Goal: Contribute content

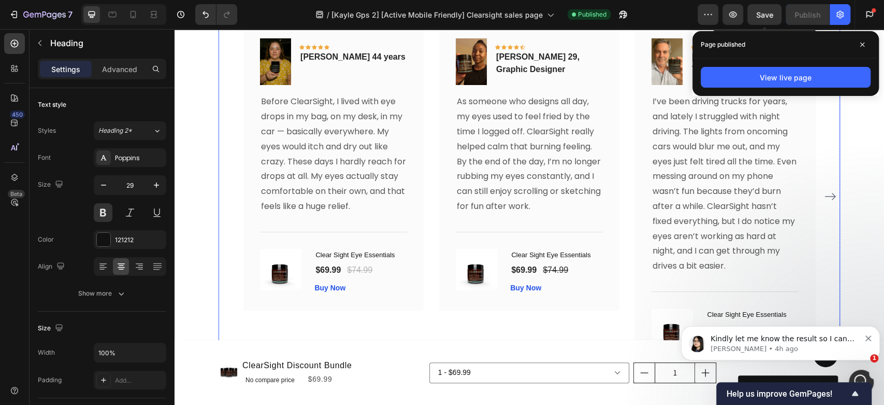
scroll to position [5212, 0]
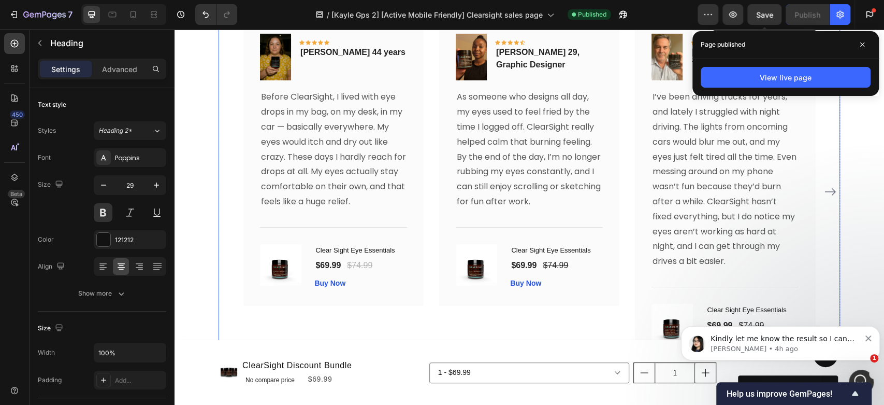
click at [825, 190] on icon "Carousel Next Arrow" at bounding box center [830, 191] width 12 height 12
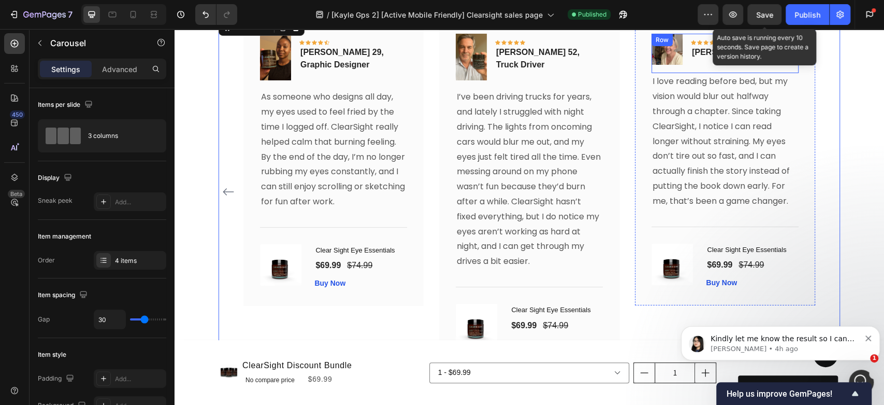
click at [695, 39] on div "Icon Icon Icon Icon Icon Row [PERSON_NAME] 61 Text block" at bounding box center [732, 49] width 83 height 31
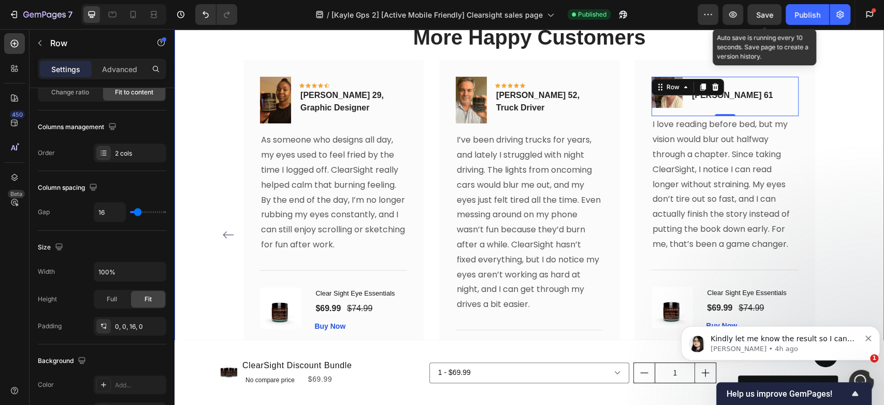
scroll to position [5097, 0]
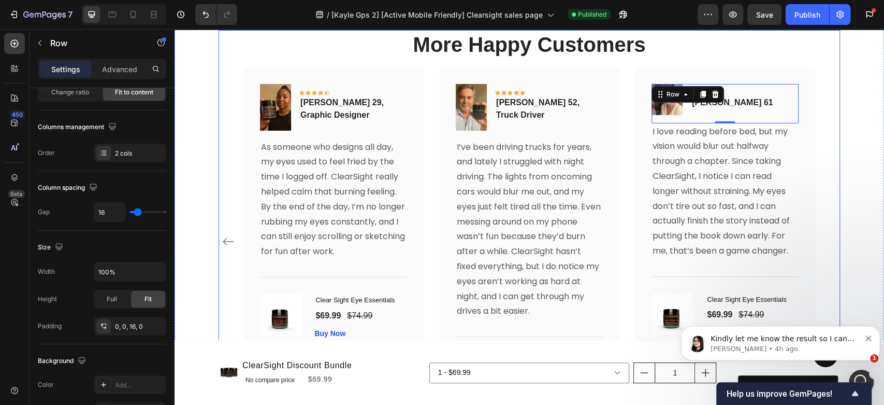
click at [776, 59] on h2 "More Happy Customers" at bounding box center [530, 44] width 622 height 29
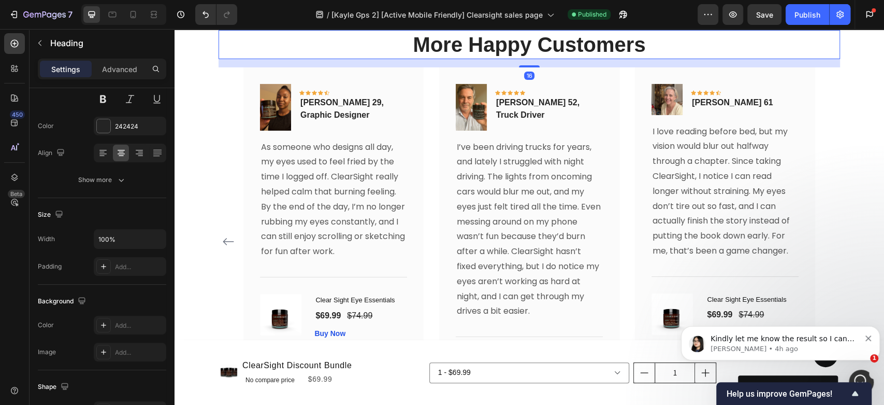
scroll to position [0, 0]
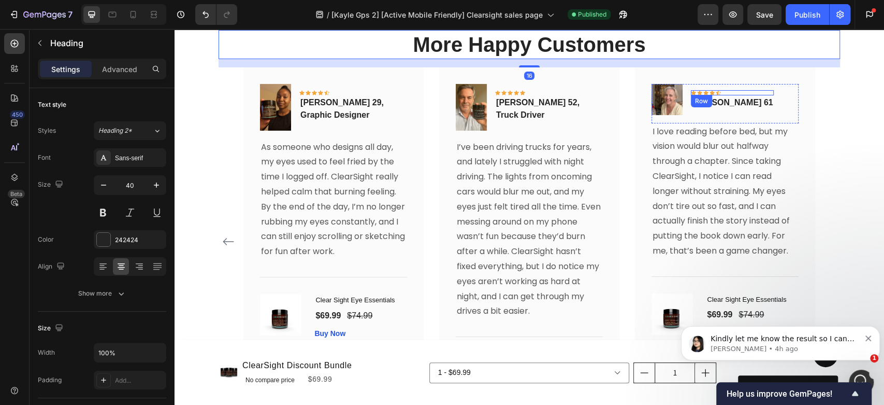
click at [718, 95] on div "Icon Icon Icon Icon Icon Row" at bounding box center [732, 92] width 83 height 5
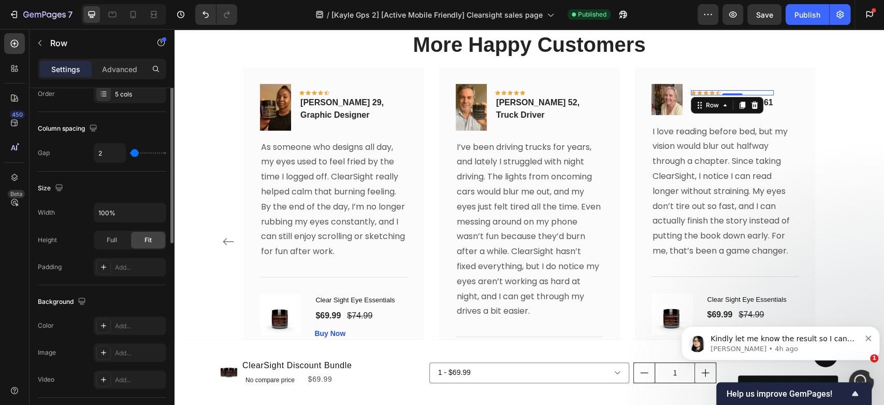
scroll to position [115, 0]
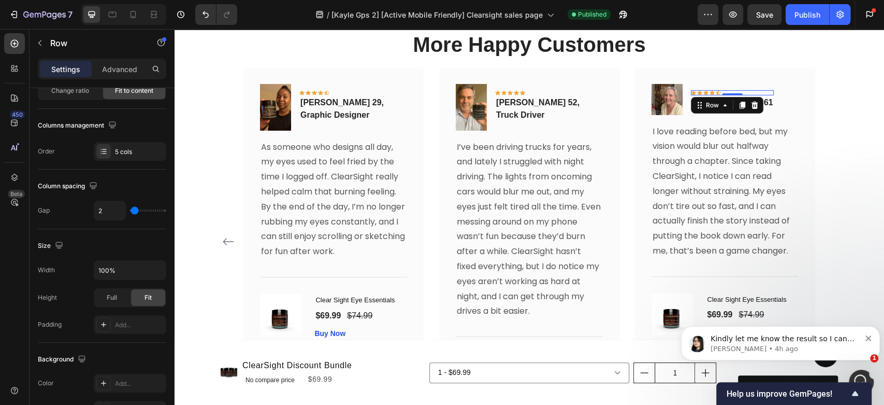
click at [108, 156] on div at bounding box center [103, 151] width 15 height 15
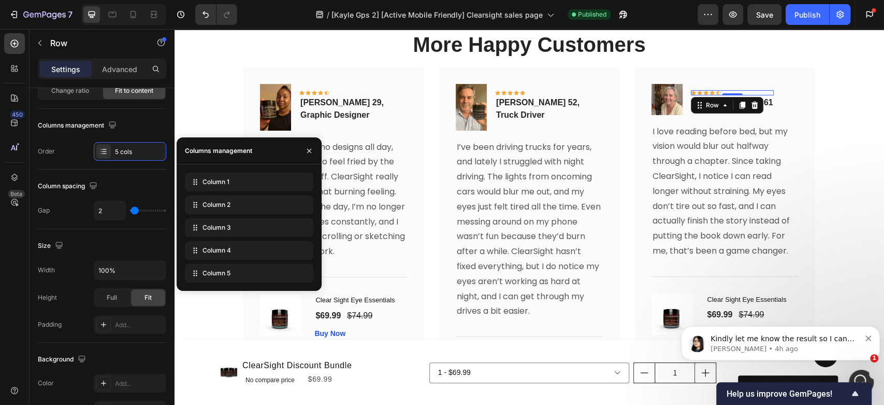
click at [238, 271] on div "Column 5" at bounding box center [249, 273] width 128 height 19
click at [0, 0] on icon at bounding box center [0, 0] width 0 height 0
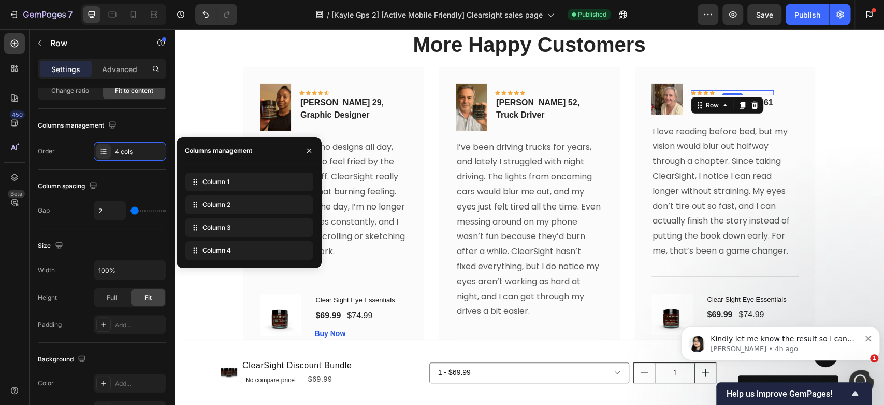
click at [0, 0] on icon at bounding box center [0, 0] width 0 height 0
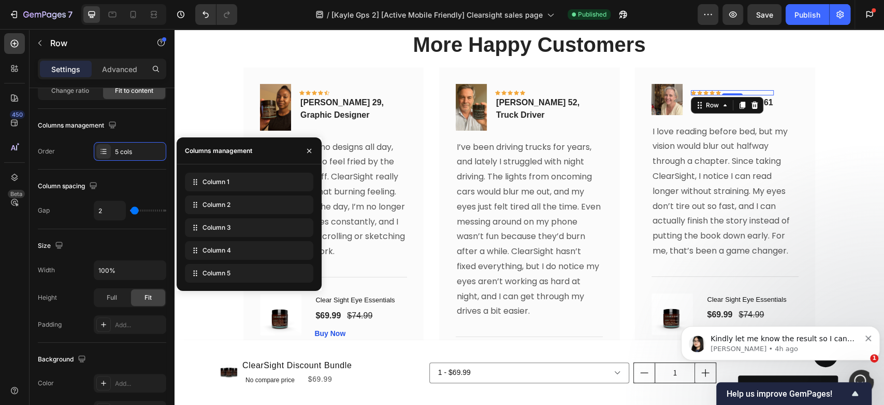
click at [312, 148] on icon "button" at bounding box center [309, 151] width 8 height 8
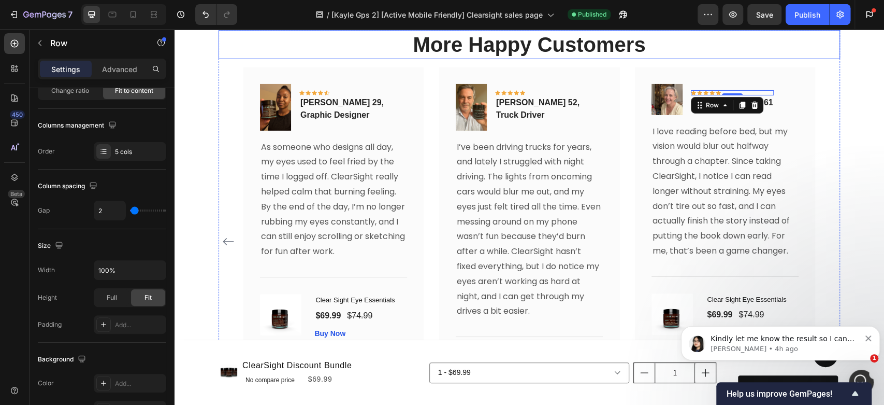
click at [782, 59] on h2 "More Happy Customers" at bounding box center [530, 44] width 622 height 29
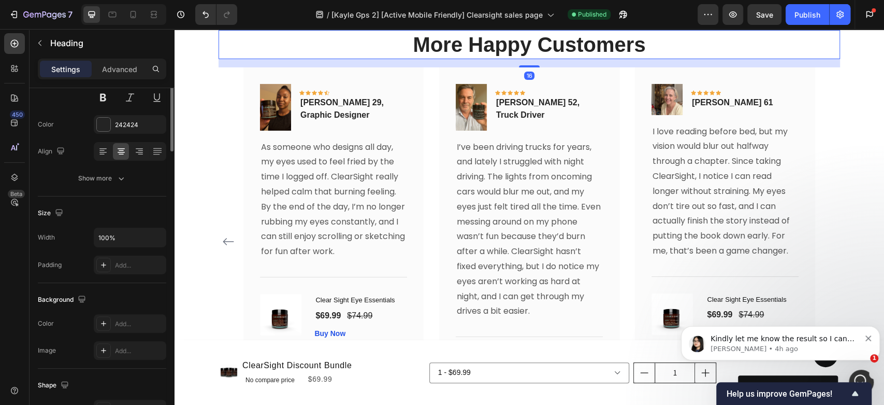
scroll to position [0, 0]
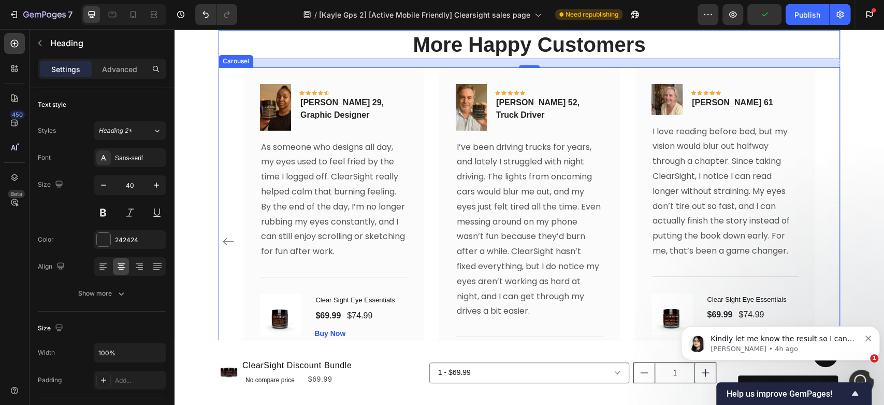
click at [223, 245] on icon "Carousel Back Arrow" at bounding box center [228, 241] width 11 height 7
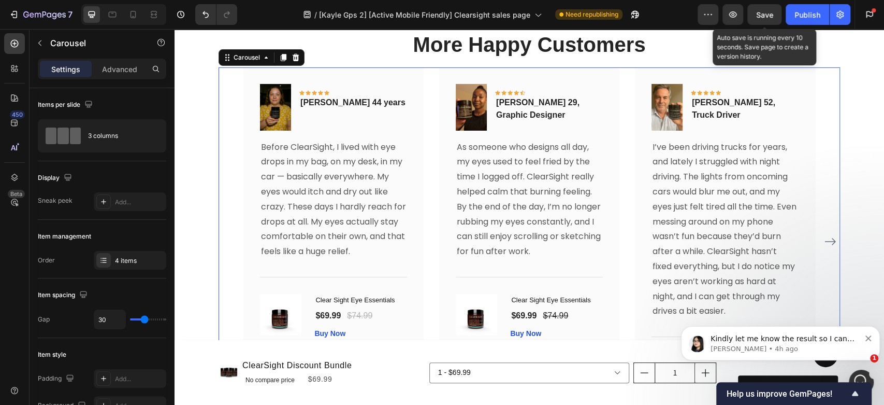
click at [769, 11] on span "Save" at bounding box center [764, 14] width 17 height 9
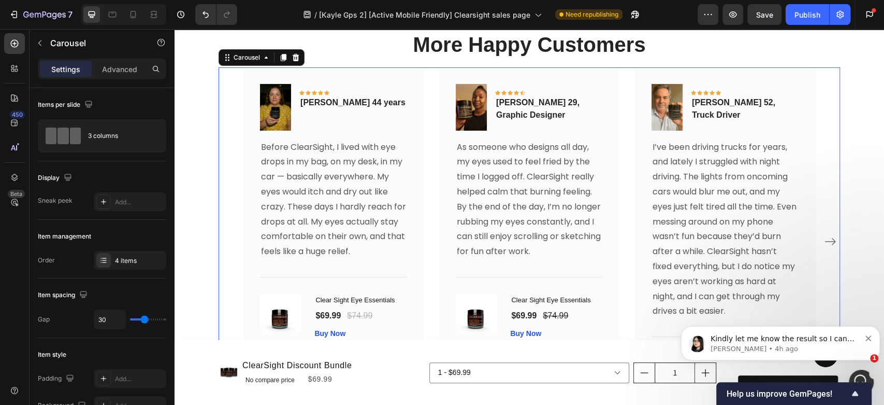
click at [825, 248] on icon "Carousel Next Arrow" at bounding box center [830, 241] width 12 height 12
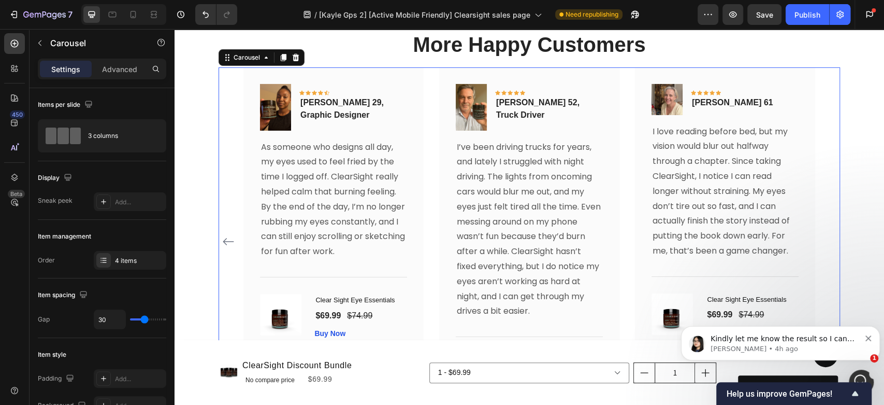
click at [223, 248] on icon "Carousel Back Arrow" at bounding box center [228, 241] width 12 height 12
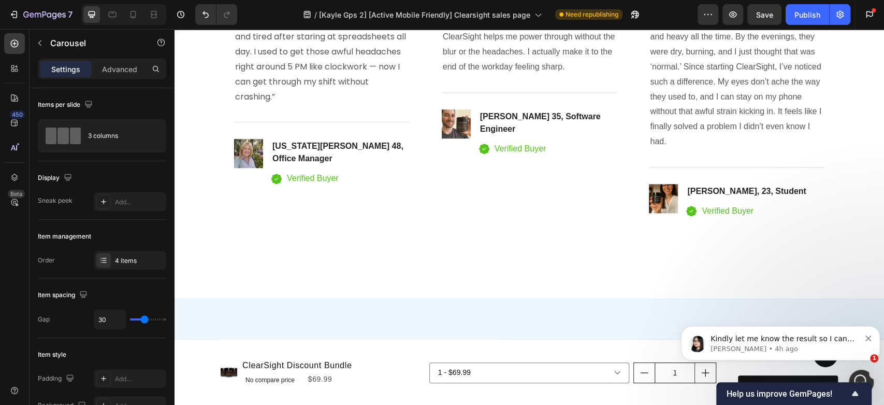
scroll to position [3140, 0]
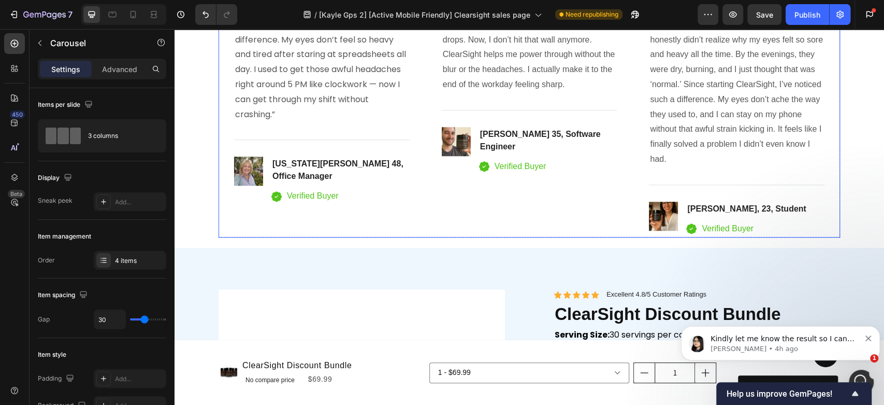
click at [609, 237] on div "Icon Icon Icon Icon Icon Icon List Hoz 👉 Afternoon Eye Crash Fixed Heading Ever…" at bounding box center [530, 102] width 176 height 270
click at [712, 216] on h4 "[PERSON_NAME], 23, Student" at bounding box center [746, 209] width 121 height 15
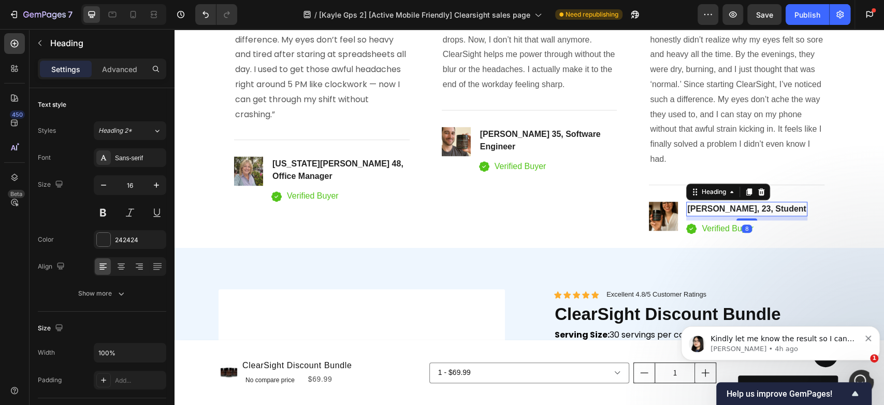
click at [716, 216] on h4 "[PERSON_NAME], 23, Student" at bounding box center [746, 209] width 121 height 15
click at [718, 215] on p "[PERSON_NAME], 23, Student" at bounding box center [747, 209] width 119 height 12
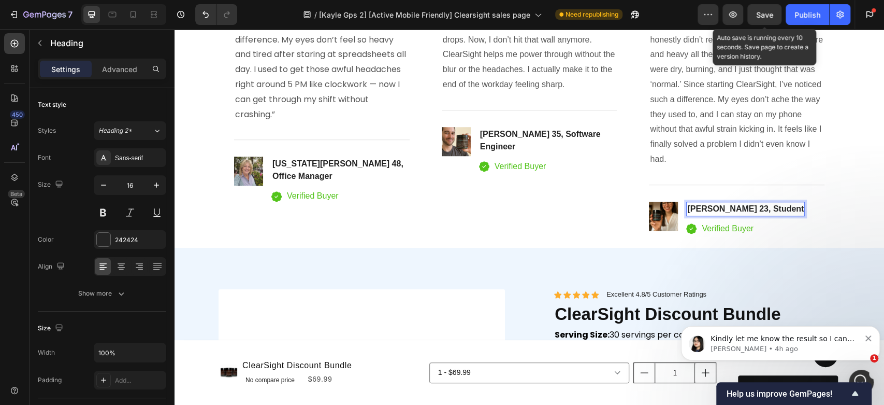
drag, startPoint x: 761, startPoint y: 14, endPoint x: 802, endPoint y: 11, distance: 41.5
click at [761, 14] on span "Save" at bounding box center [764, 14] width 17 height 9
click at [804, 11] on div "Publish" at bounding box center [808, 14] width 26 height 11
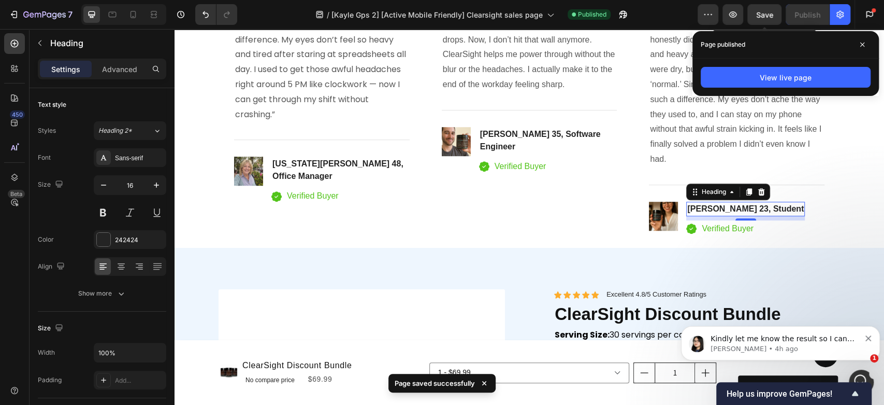
click at [865, 45] on span at bounding box center [862, 44] width 17 height 17
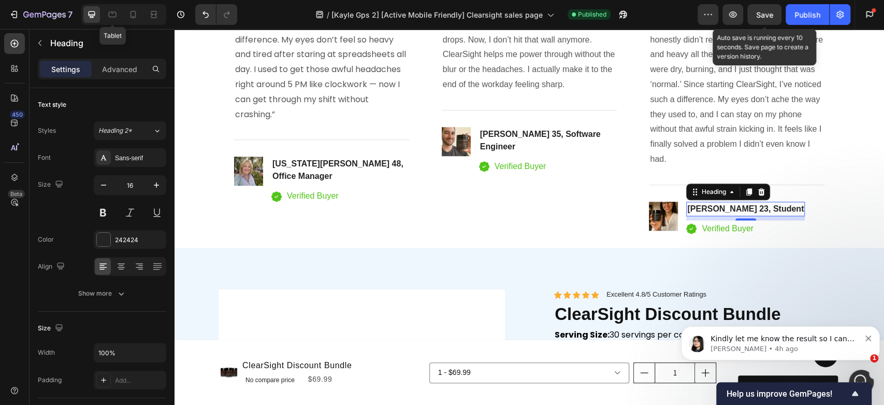
click at [115, 14] on icon at bounding box center [112, 14] width 10 height 10
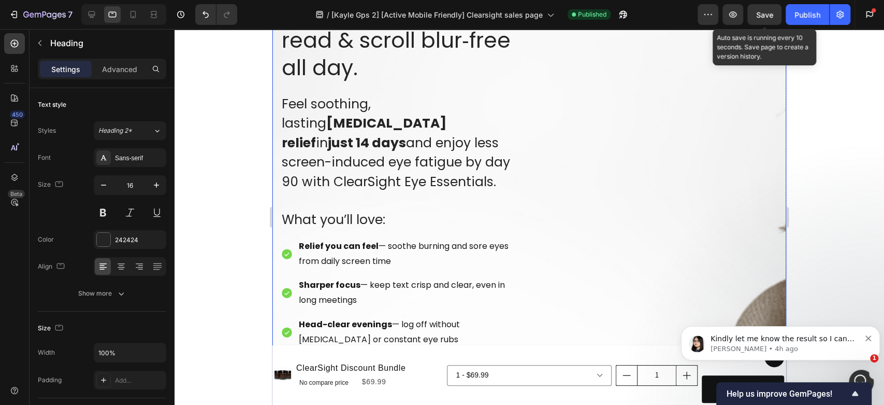
scroll to position [460, 0]
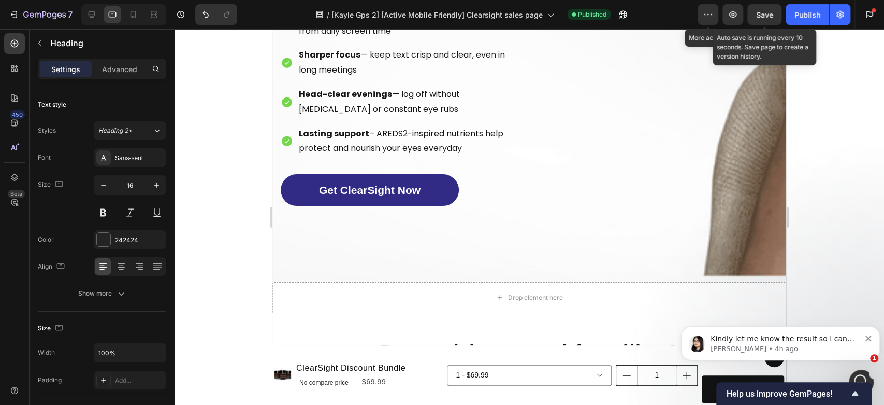
click at [709, 15] on icon "button" at bounding box center [708, 14] width 10 height 10
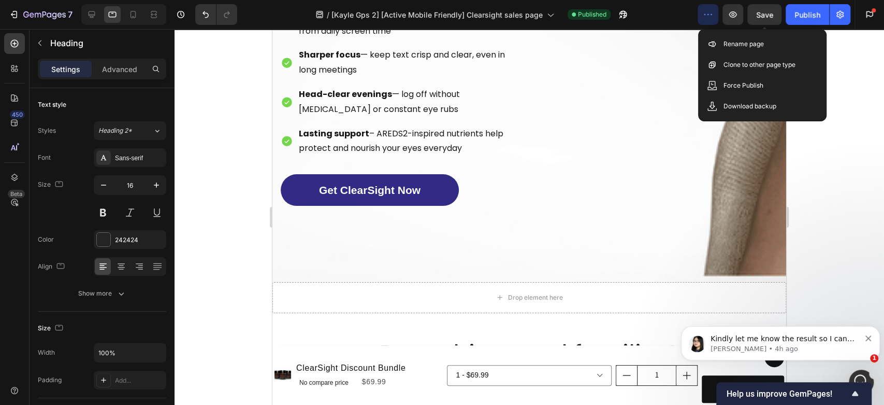
click at [709, 15] on icon "button" at bounding box center [708, 14] width 10 height 10
